Goal: Task Accomplishment & Management: Complete application form

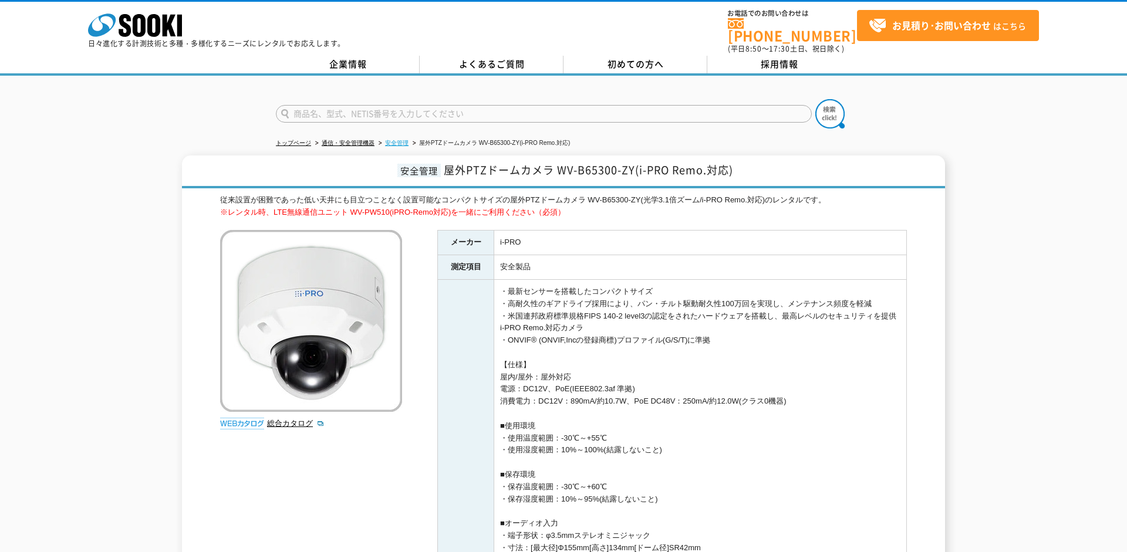
click at [398, 140] on link "安全管理" at bounding box center [396, 143] width 23 height 6
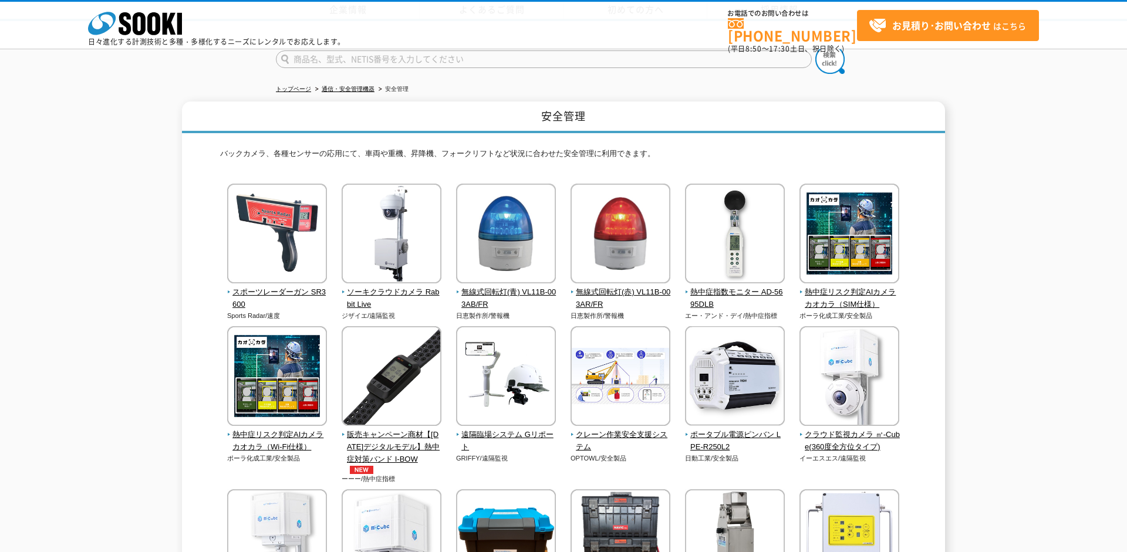
scroll to position [423, 0]
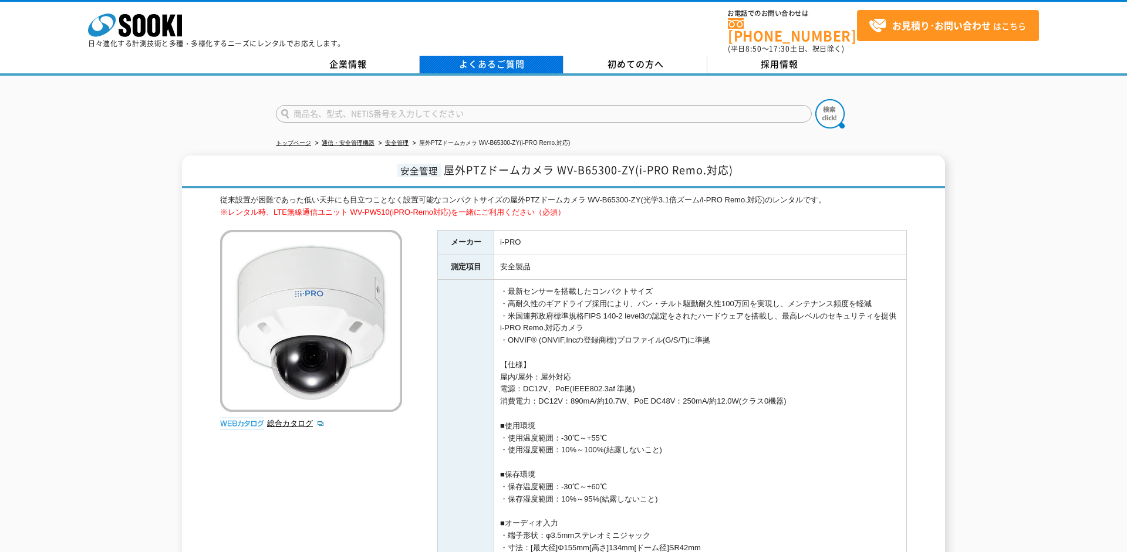
click at [492, 63] on link "よくあるご質問" at bounding box center [492, 65] width 144 height 18
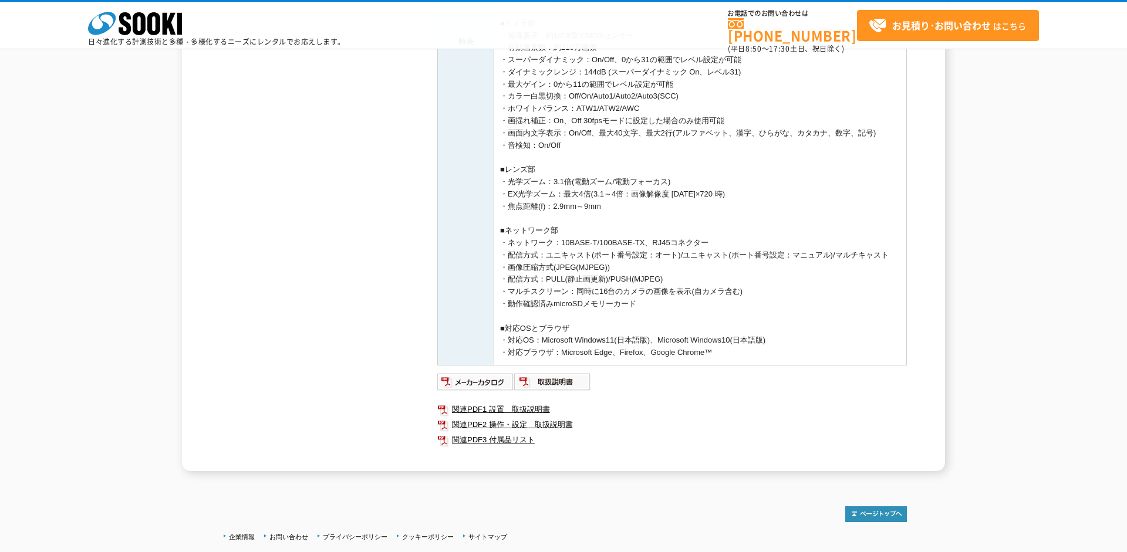
scroll to position [592, 0]
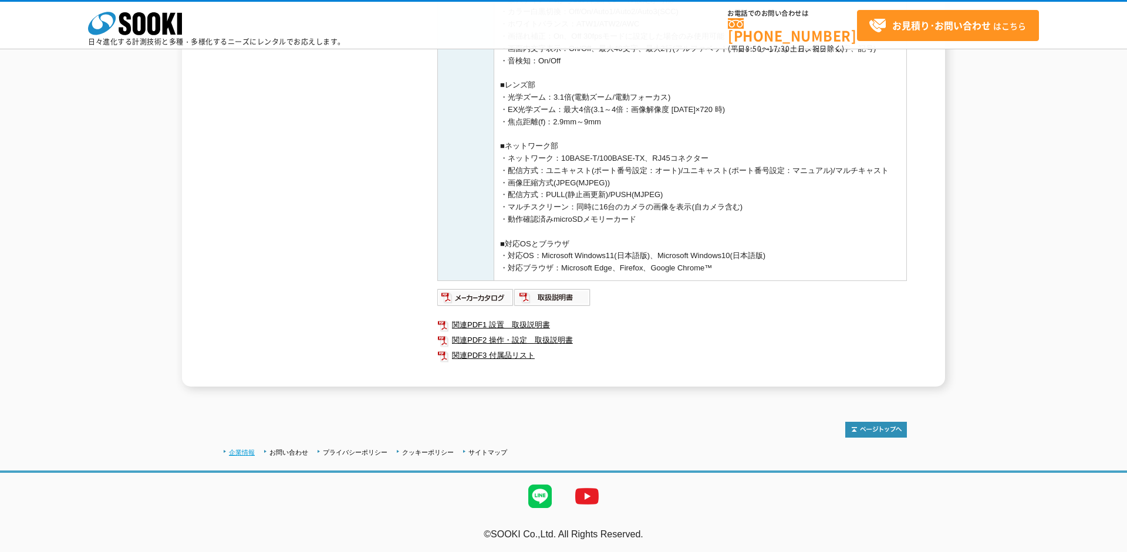
click at [249, 451] on link "企業情報" at bounding box center [242, 452] width 26 height 7
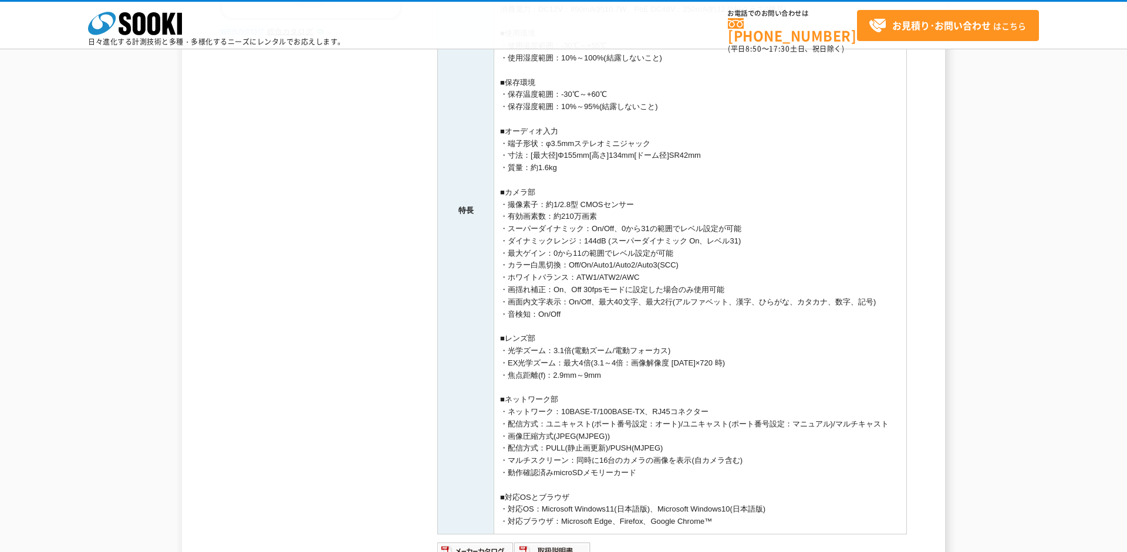
scroll to position [593, 0]
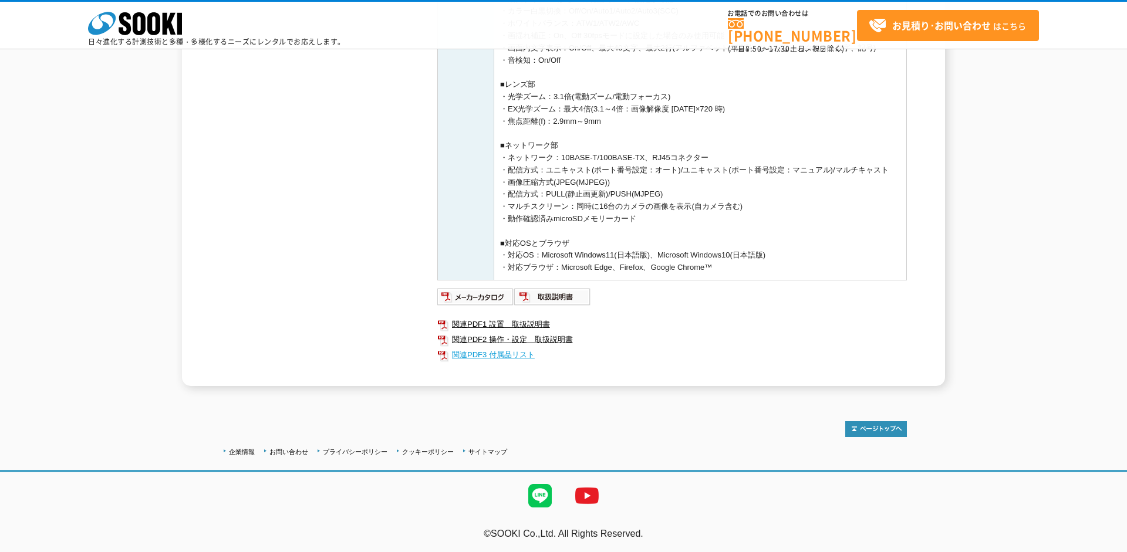
click at [492, 356] on link "関連PDF3 付属品リスト" at bounding box center [672, 354] width 470 height 15
click at [492, 327] on link "関連PDF1 設置　取扱説明書" at bounding box center [672, 324] width 470 height 15
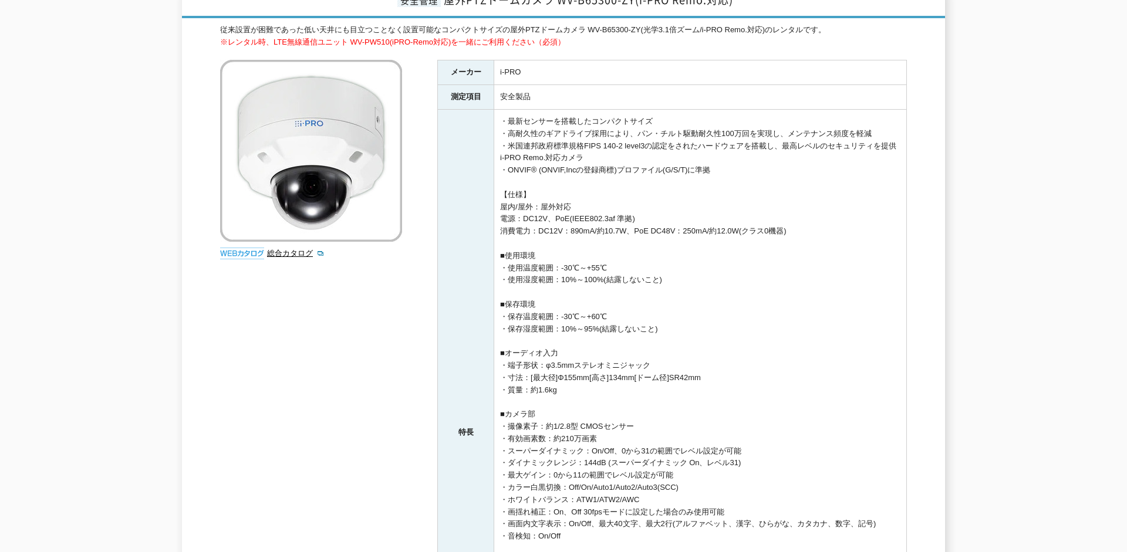
scroll to position [0, 0]
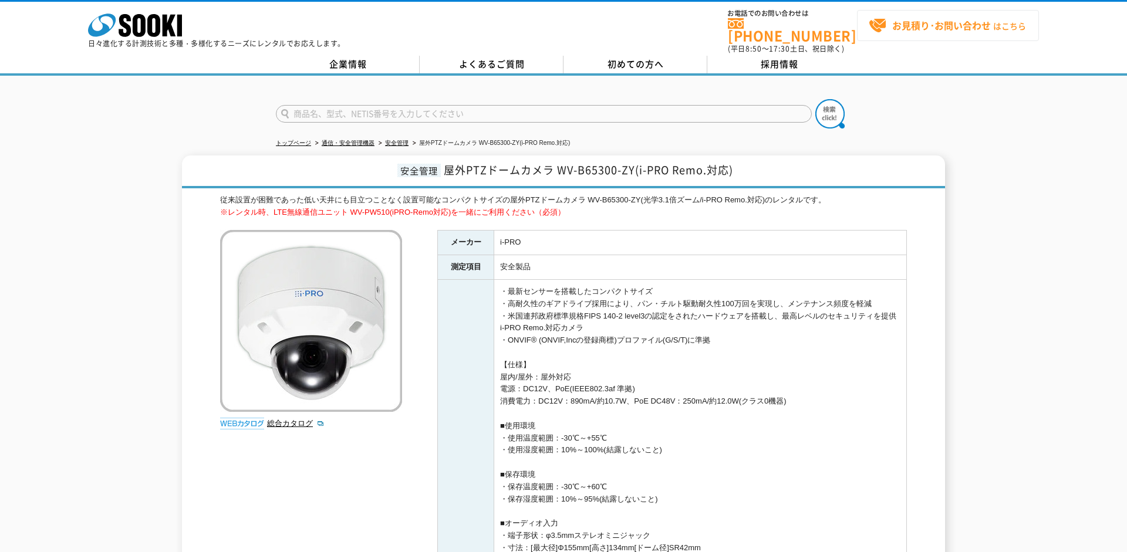
click at [899, 23] on strong "お見積り･お問い合わせ" at bounding box center [941, 25] width 99 height 14
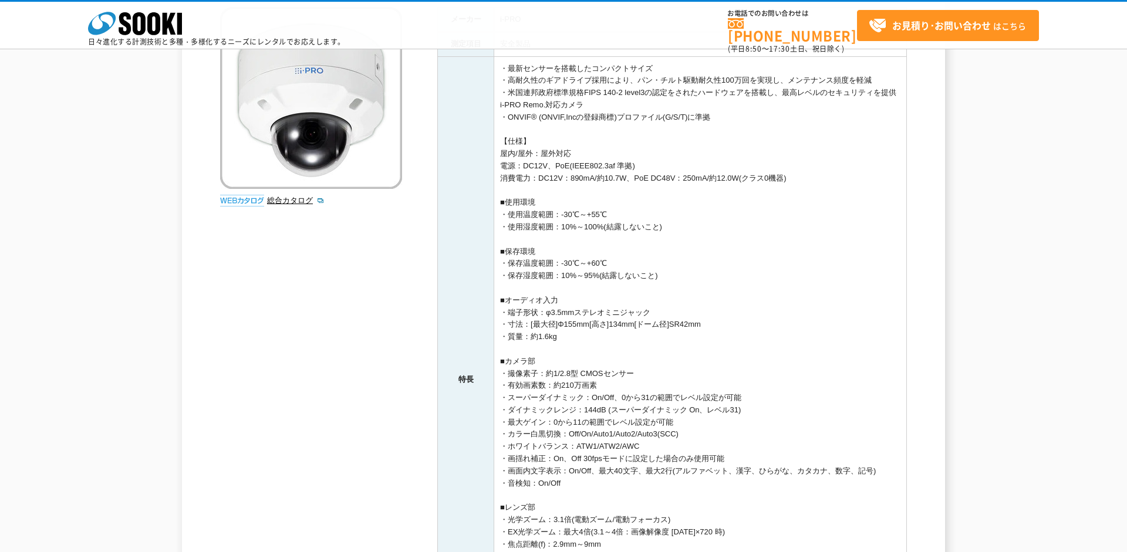
scroll to position [85, 0]
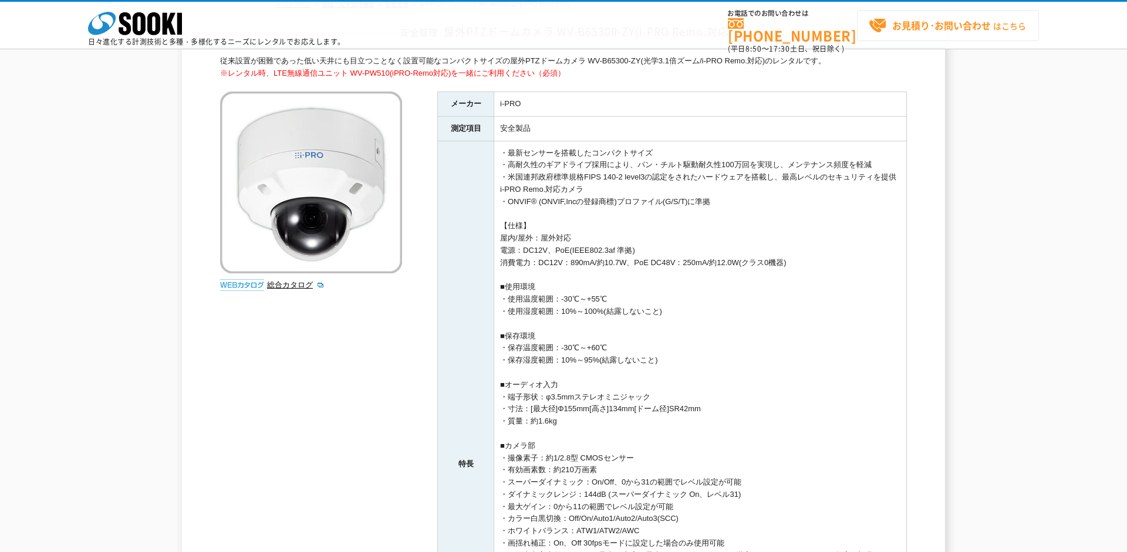
click at [933, 21] on strong "お見積り･お問い合わせ" at bounding box center [941, 25] width 99 height 14
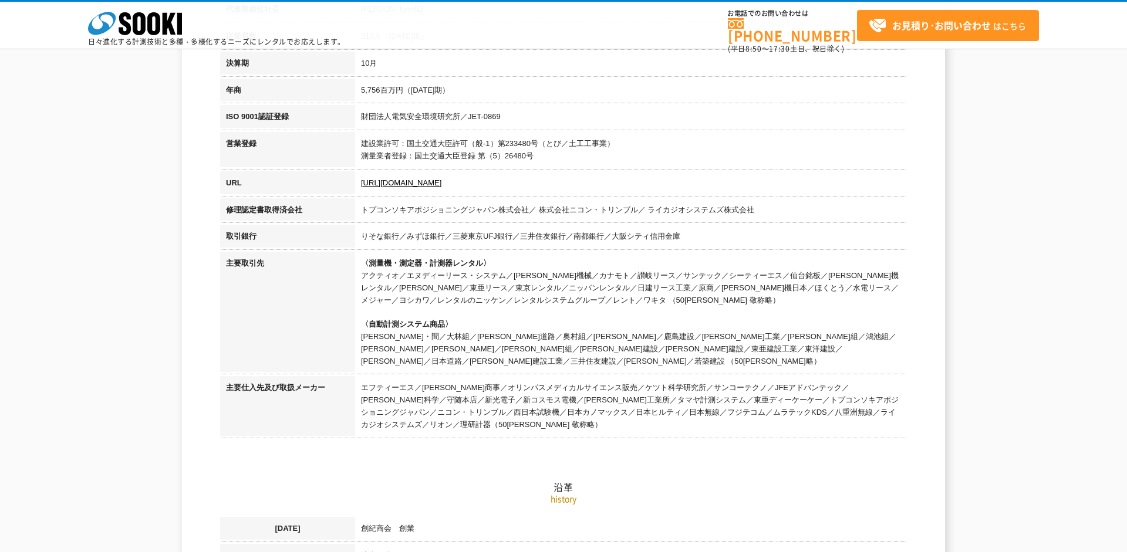
scroll to position [676, 0]
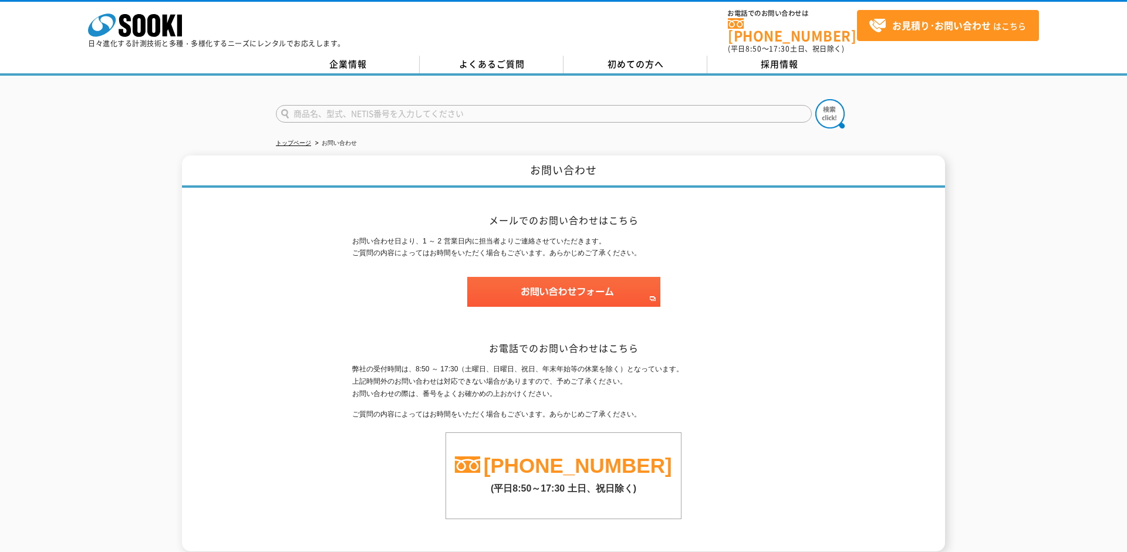
scroll to position [102, 0]
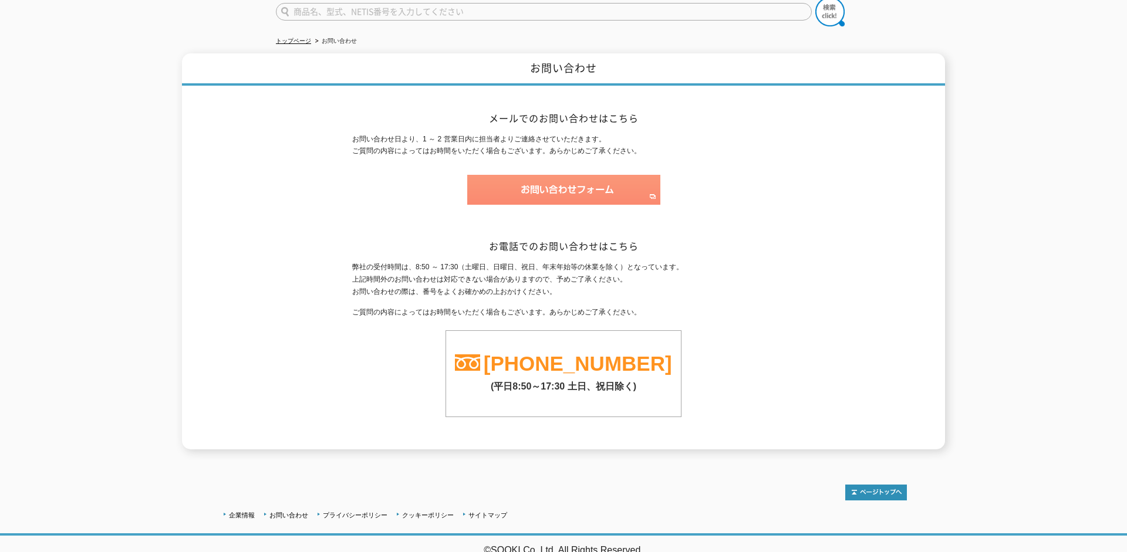
click at [543, 185] on img at bounding box center [563, 190] width 193 height 30
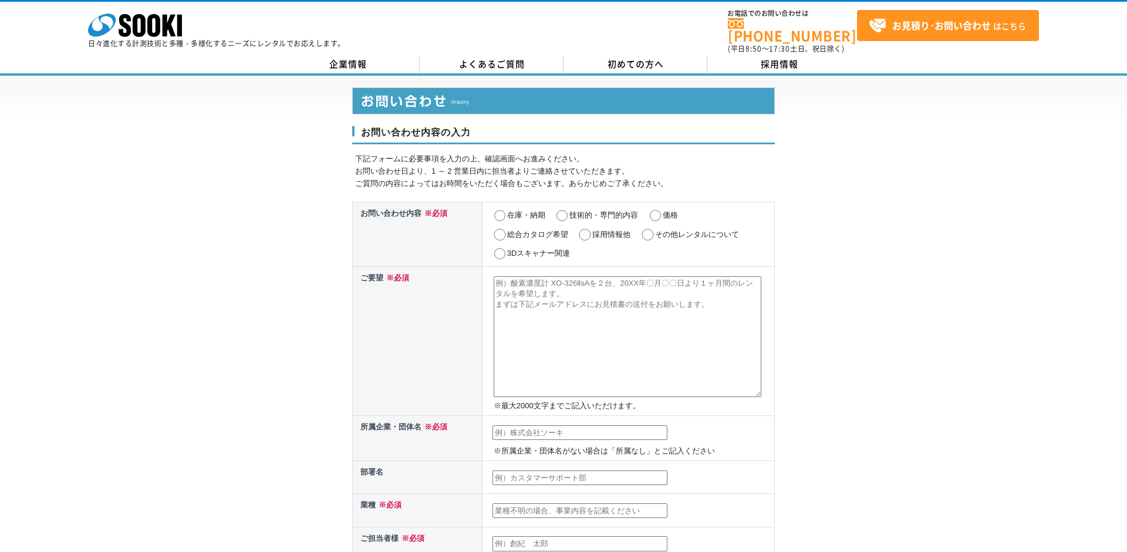
click at [654, 210] on input "価格" at bounding box center [655, 216] width 15 height 12
radio input "true"
click at [616, 322] on textarea at bounding box center [628, 336] width 268 height 121
paste textarea "[URL][DOMAIN_NAME]"
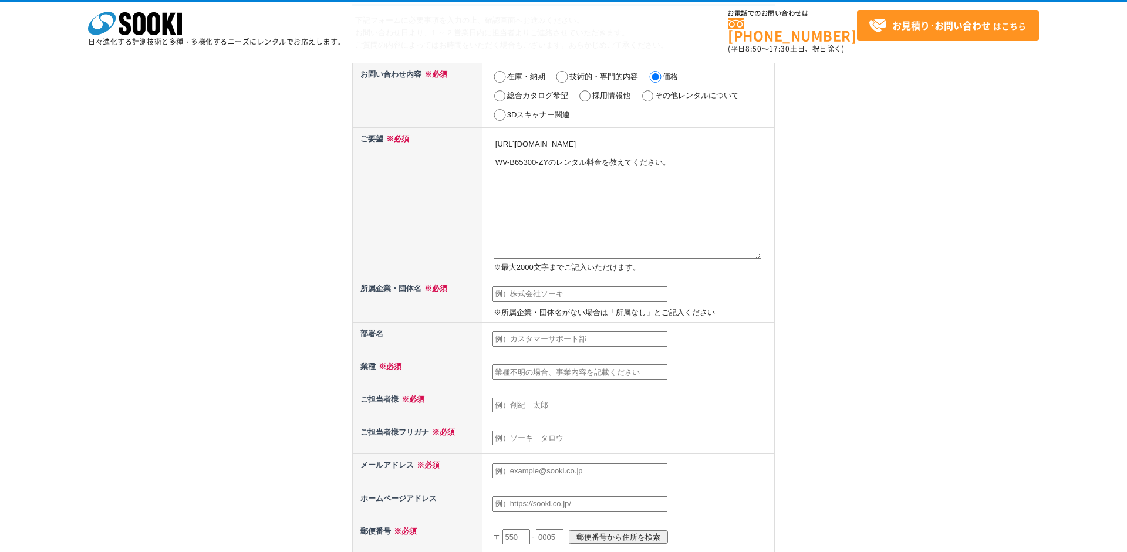
scroll to position [169, 0]
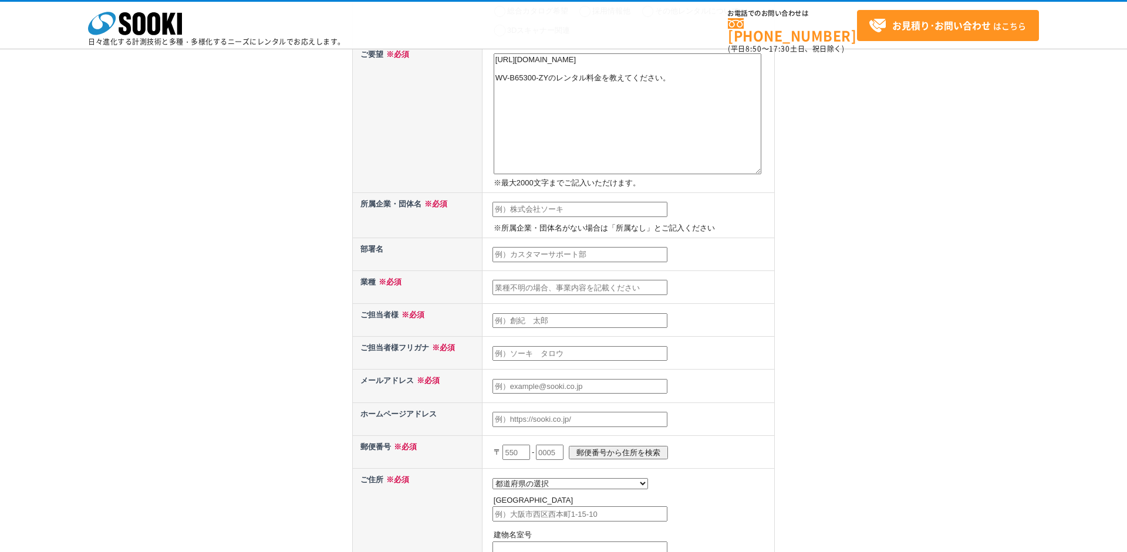
type textarea "[URL][DOMAIN_NAME] WV-B65300-ZYのレンタル料金を教えてください。"
click at [524, 214] on input "text" at bounding box center [579, 209] width 175 height 15
type input "蕨ケーブルビジョン株式会社"
click at [521, 266] on td at bounding box center [628, 254] width 292 height 33
click at [522, 257] on input "text" at bounding box center [579, 254] width 175 height 15
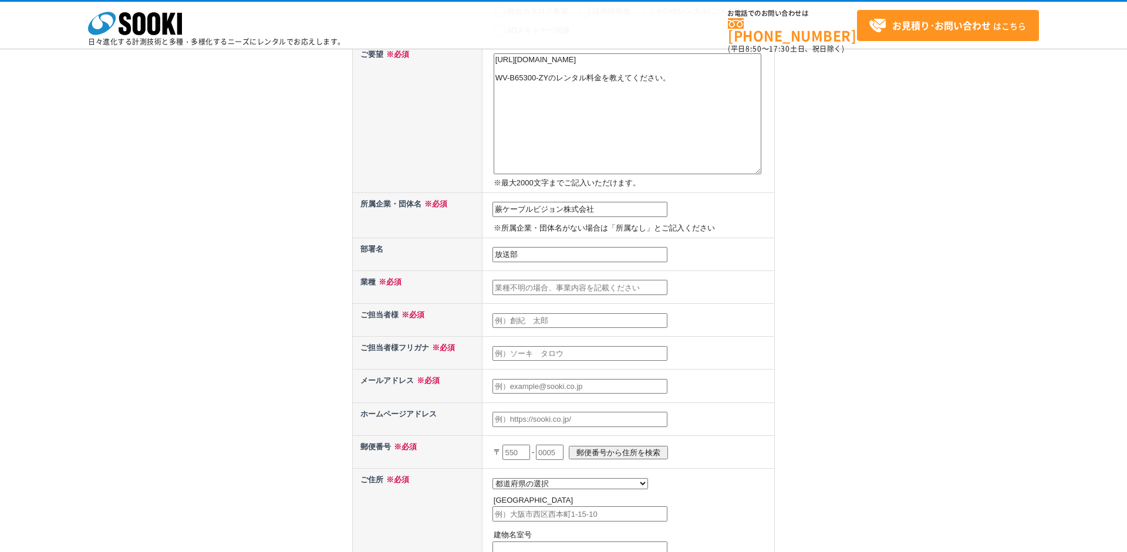
type input "放送部"
click at [525, 288] on input "text" at bounding box center [579, 287] width 175 height 15
type input "ケーブルテレビ事業"
click at [572, 322] on input "text" at bounding box center [579, 320] width 175 height 15
type input "[PERSON_NAME]"
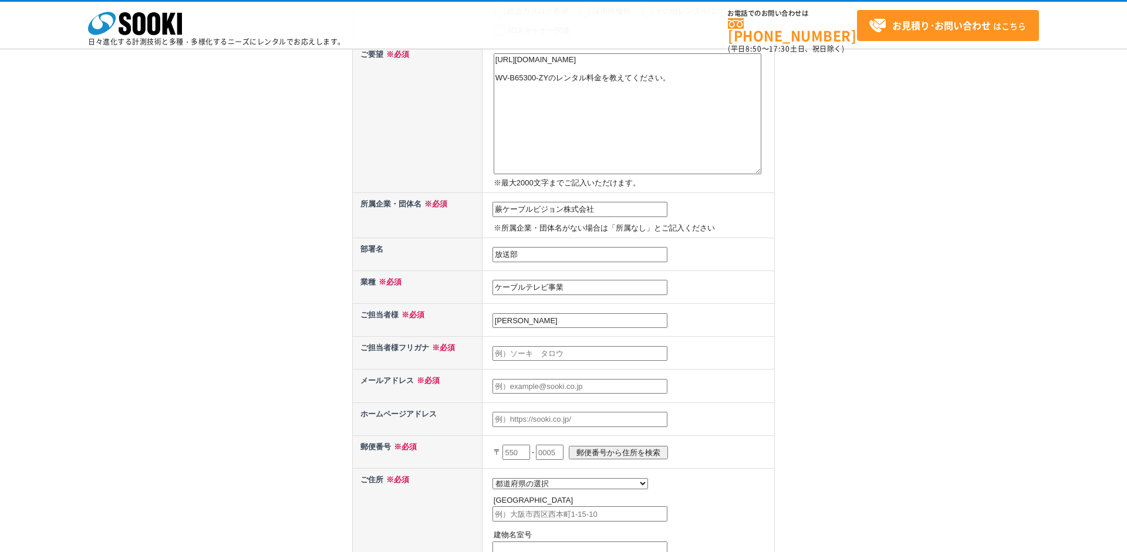
click at [571, 351] on input "text" at bounding box center [579, 353] width 175 height 15
type input "アオキ　カズヨシ"
click at [514, 381] on input "text" at bounding box center [579, 386] width 175 height 15
type input "[EMAIL_ADDRESS][DOMAIN_NAME]"
click at [512, 452] on input "text" at bounding box center [516, 452] width 28 height 15
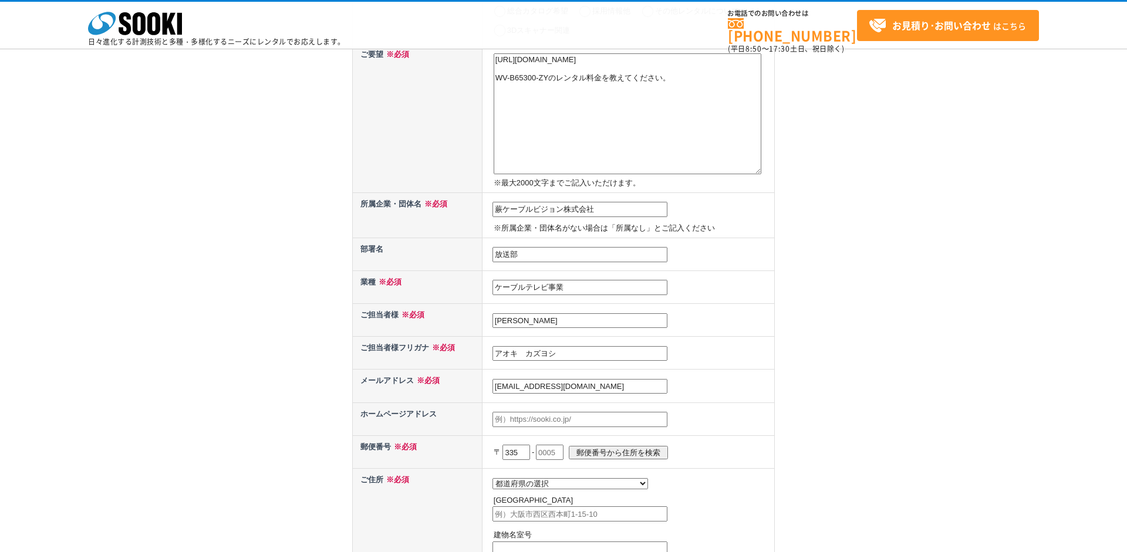
type input "335"
click at [558, 457] on input "text" at bounding box center [550, 452] width 28 height 15
type input "0004"
click at [661, 452] on input "郵便番号から住所を検索" at bounding box center [618, 452] width 99 height 13
select select "11"
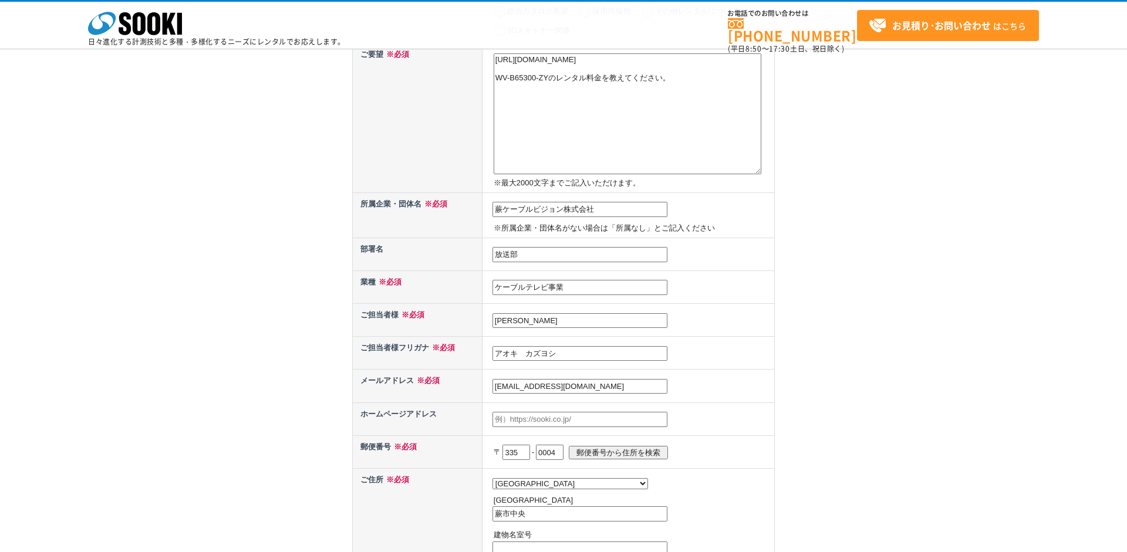
scroll to position [338, 0]
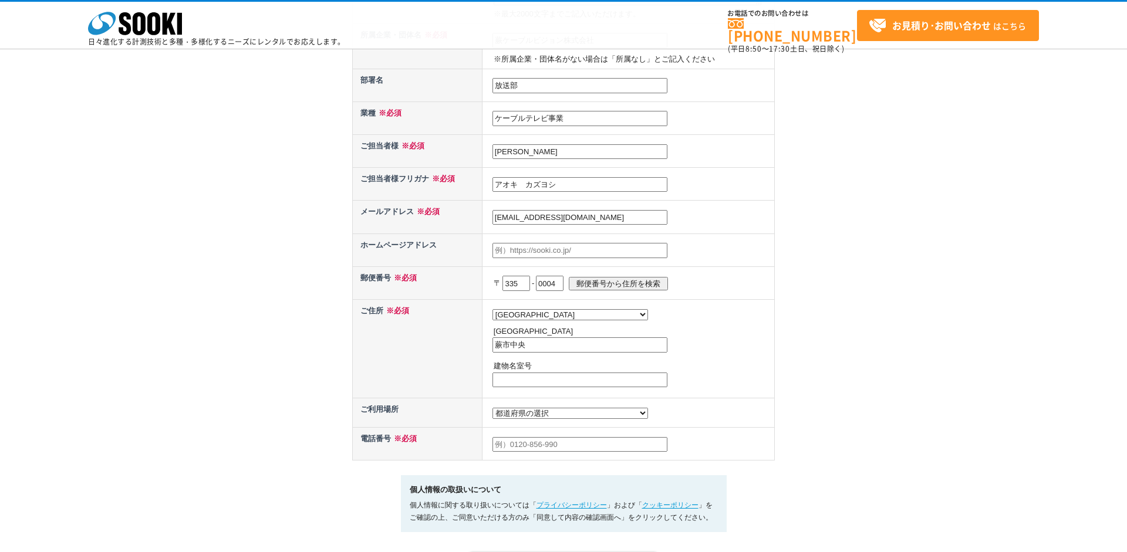
click at [630, 382] on input "text" at bounding box center [579, 380] width 175 height 15
click at [609, 350] on input "蕨市中央" at bounding box center [579, 344] width 175 height 15
type input "[STREET_ADDRESS][DATE]"
click at [492, 408] on select "都道府県の選択 [GEOGRAPHIC_DATA]未定 北海道 [GEOGRAPHIC_DATA] [GEOGRAPHIC_DATA] [PERSON_NAM…" at bounding box center [570, 413] width 156 height 11
select select "11"
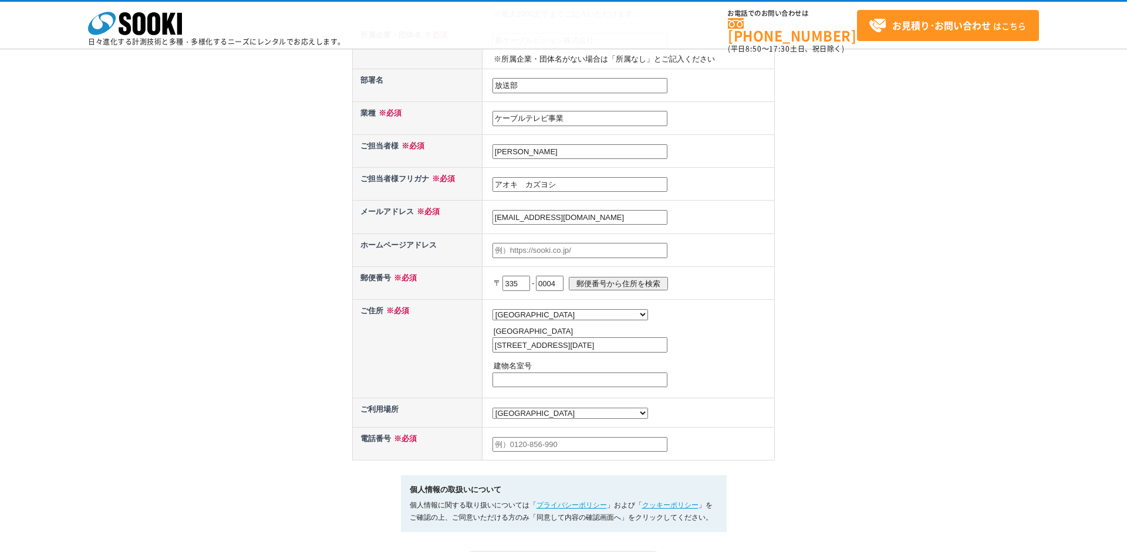
click option "[GEOGRAPHIC_DATA]" at bounding box center [0, 0] width 0 height 0
click at [535, 452] on input "text" at bounding box center [579, 444] width 175 height 15
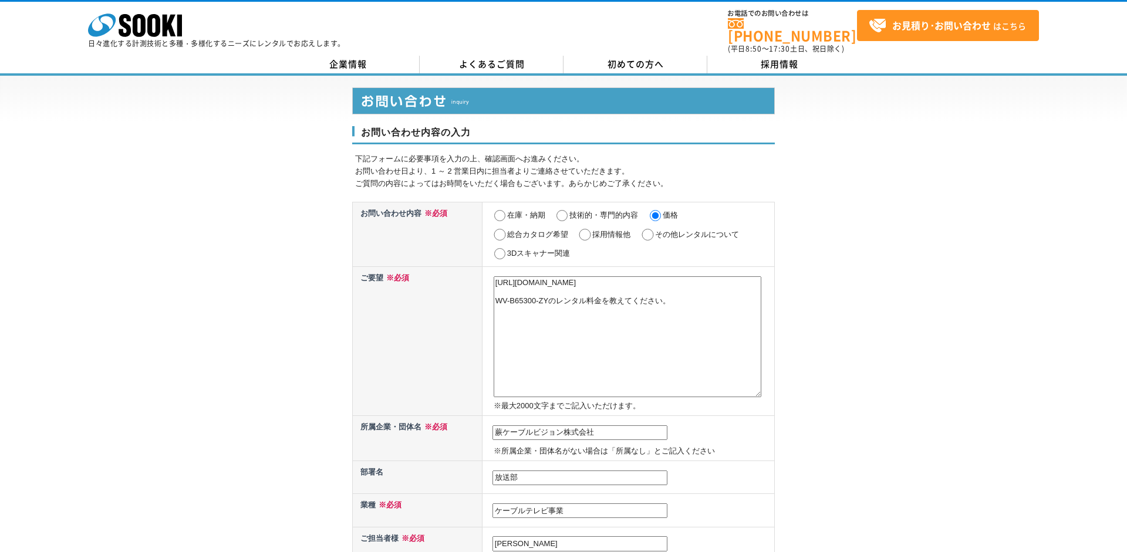
type input "048-444-3333"
click at [701, 339] on textarea "[URL][DOMAIN_NAME] WV-B65300-ZYのレンタル料金を教えてください。" at bounding box center [628, 336] width 268 height 121
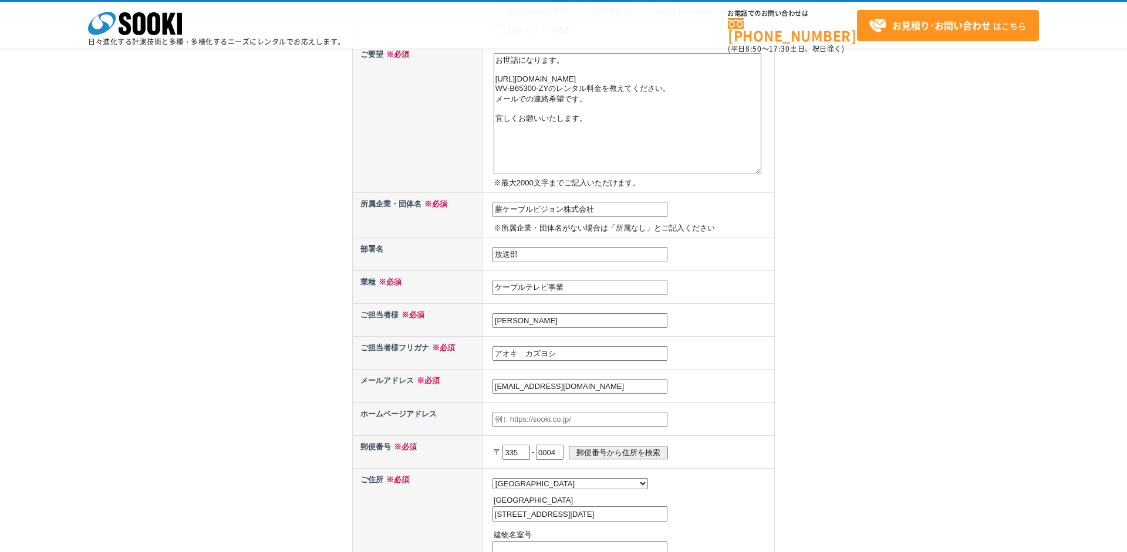
scroll to position [85, 0]
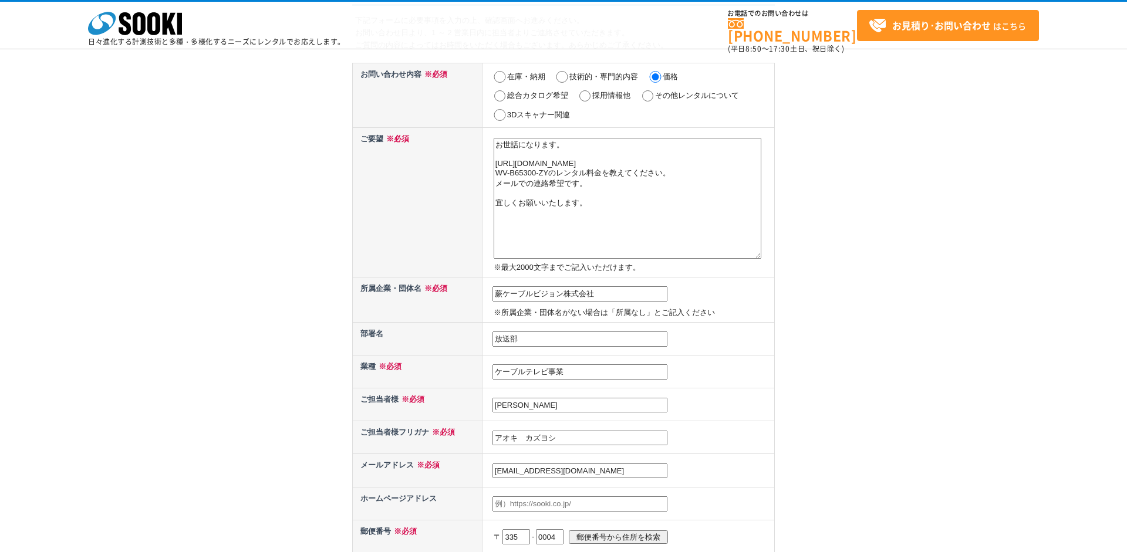
click at [536, 198] on textarea "お世話になります。 [URL][DOMAIN_NAME] WV-B65300-ZYのレンタル料金を教えてください。 メールでの連絡希望です。 宜しくお願いいた…" at bounding box center [628, 198] width 268 height 121
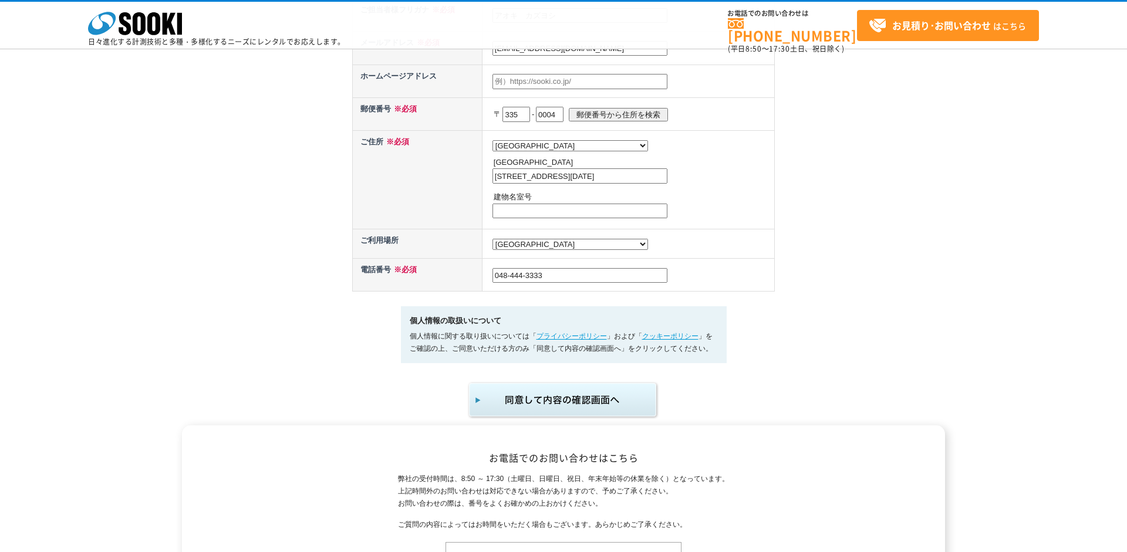
scroll to position [592, 0]
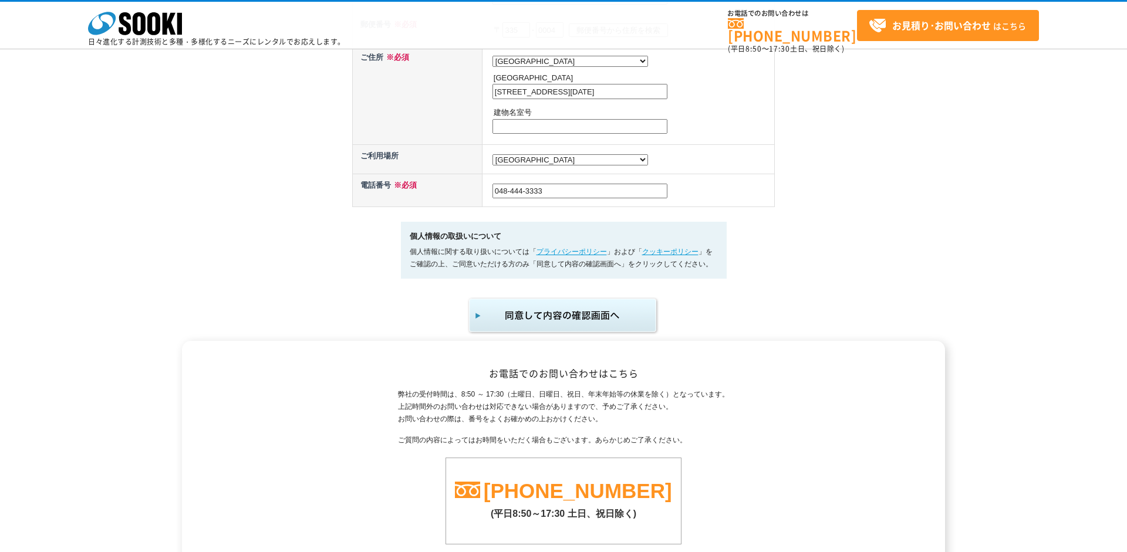
type textarea "お世話になります。 [URL][DOMAIN_NAME] WV-B65300-ZYのレンタル料金を教えてください。 メールでのご連絡を希望です。 宜しくお願い…"
click at [529, 335] on img "submit" at bounding box center [563, 315] width 193 height 39
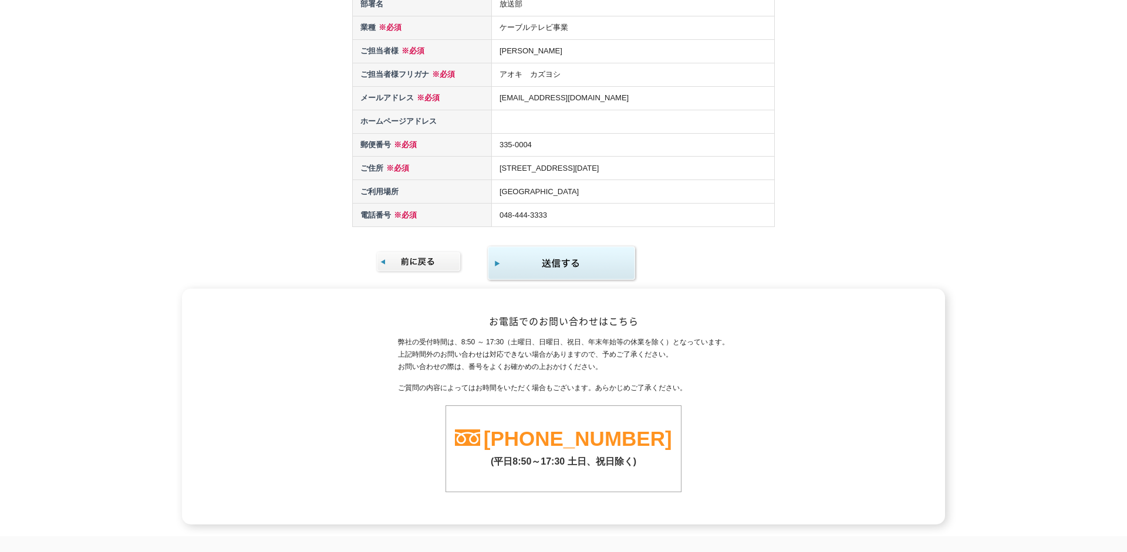
scroll to position [364, 0]
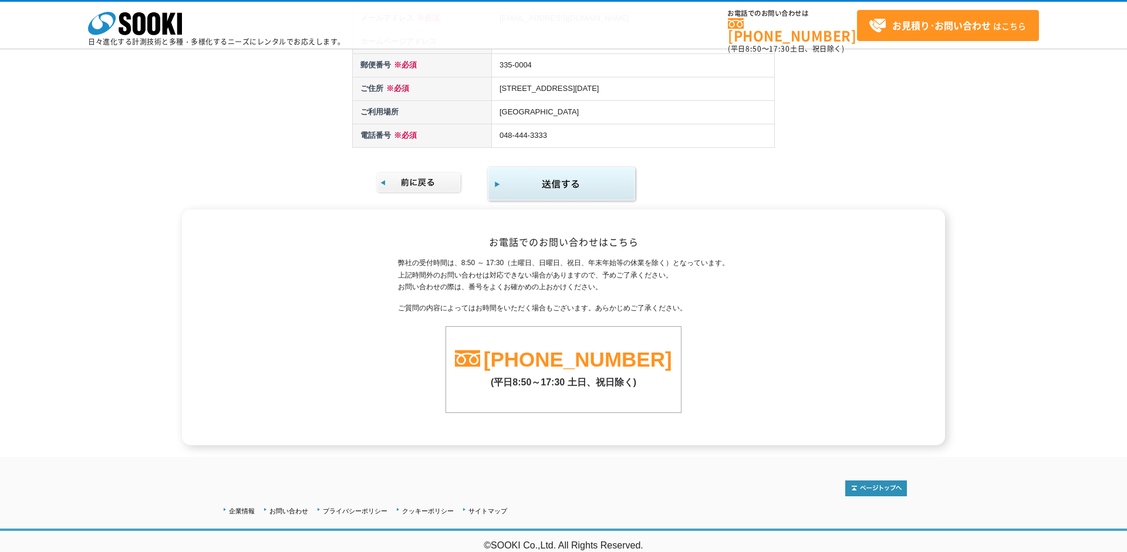
click at [575, 176] on img "submit" at bounding box center [562, 185] width 151 height 38
